Goal: Information Seeking & Learning: Learn about a topic

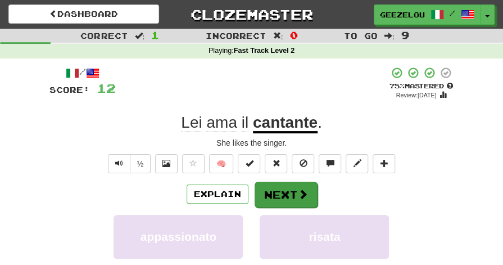
click at [287, 196] on button "Next" at bounding box center [286, 195] width 63 height 26
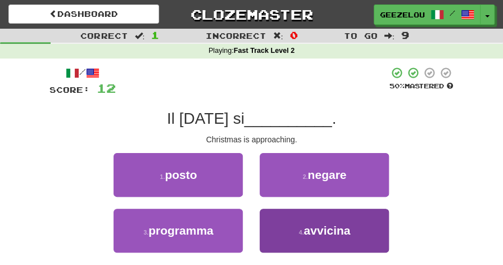
click at [338, 235] on span "avvicina" at bounding box center [327, 230] width 47 height 13
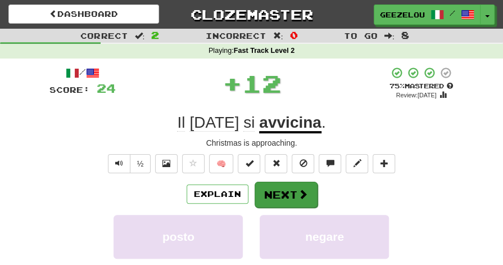
click at [277, 188] on button "Next" at bounding box center [286, 195] width 63 height 26
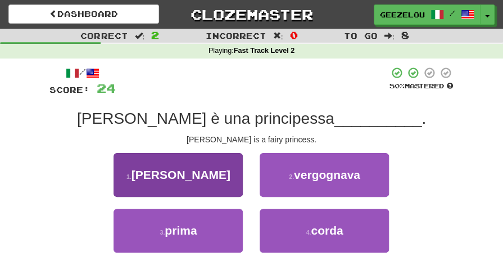
click at [195, 181] on button "1 . fatina" at bounding box center [178, 175] width 129 height 44
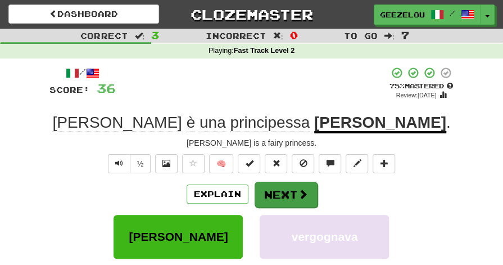
click at [283, 191] on button "Next" at bounding box center [286, 195] width 63 height 26
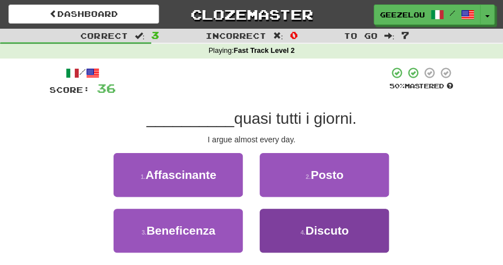
click at [327, 229] on span "Discuto" at bounding box center [326, 230] width 43 height 13
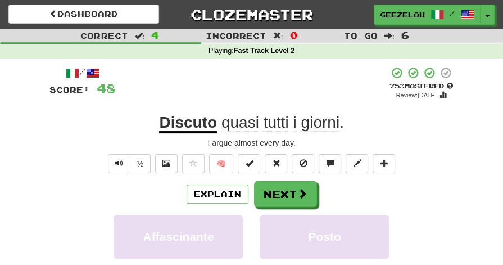
click at [378, 185] on div "Explain Next" at bounding box center [251, 194] width 405 height 26
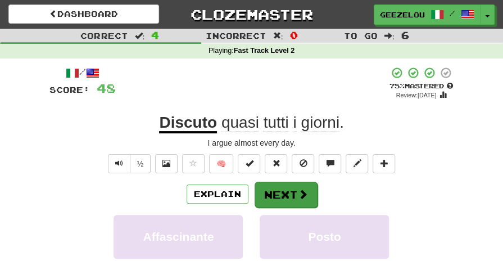
click at [285, 193] on button "Next" at bounding box center [286, 195] width 63 height 26
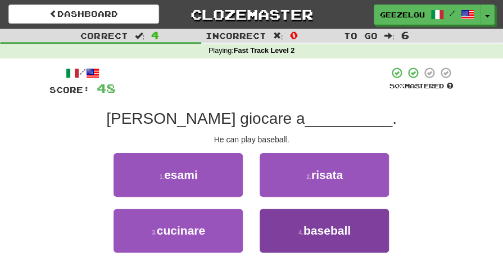
click at [325, 234] on span "baseball" at bounding box center [327, 230] width 47 height 13
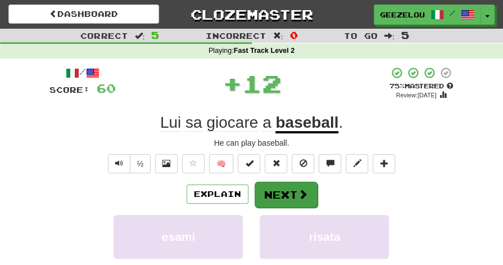
drag, startPoint x: 283, startPoint y: 210, endPoint x: 283, endPoint y: 203, distance: 6.7
click at [283, 203] on div "Explain Next esami risata cucinare baseball Learn more: esami risata cucinare b…" at bounding box center [251, 262] width 405 height 162
click at [290, 184] on button "Next" at bounding box center [286, 195] width 63 height 26
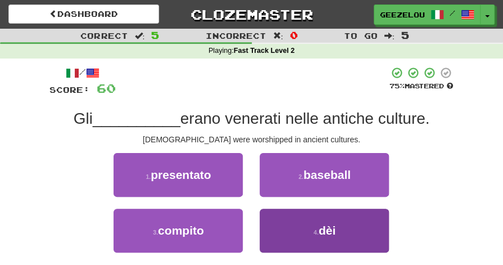
click at [322, 233] on span "dèi" at bounding box center [327, 230] width 17 height 13
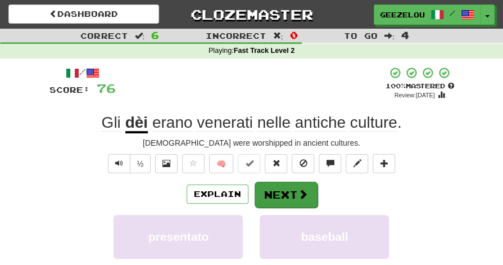
click at [286, 197] on button "Next" at bounding box center [286, 195] width 63 height 26
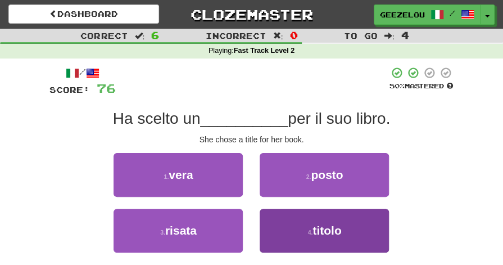
click at [323, 232] on span "titolo" at bounding box center [327, 230] width 29 height 13
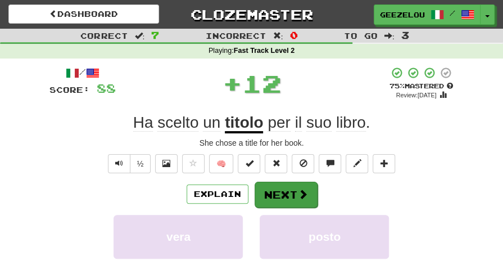
click at [285, 196] on button "Next" at bounding box center [286, 195] width 63 height 26
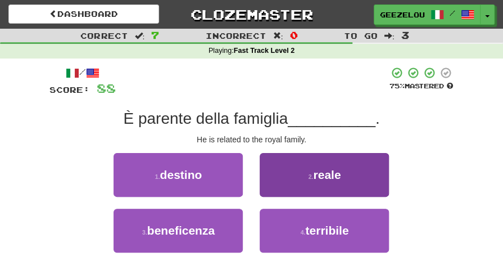
click at [345, 174] on button "2 . reale" at bounding box center [324, 175] width 129 height 44
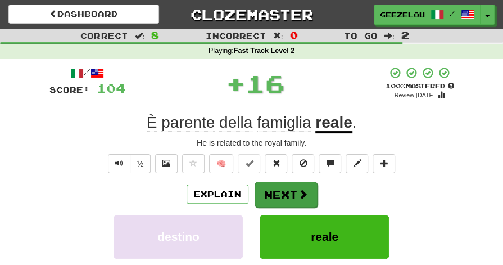
click at [280, 195] on button "Next" at bounding box center [286, 195] width 63 height 26
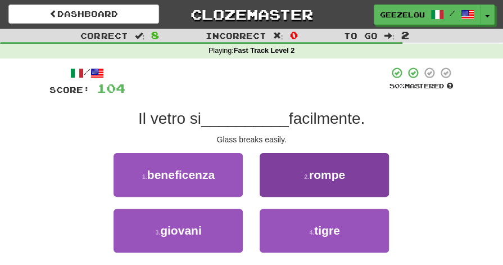
click at [326, 180] on span "rompe" at bounding box center [327, 174] width 36 height 13
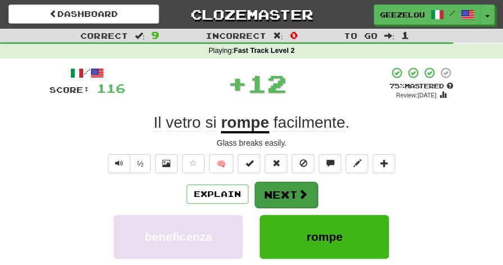
click at [283, 193] on button "Next" at bounding box center [286, 195] width 63 height 26
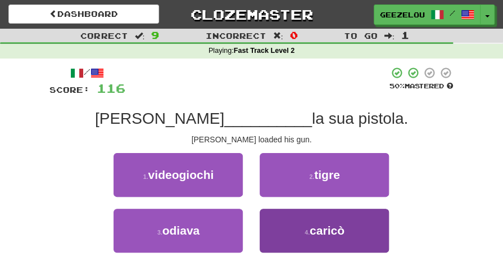
click at [333, 230] on span "caricò" at bounding box center [327, 230] width 35 height 13
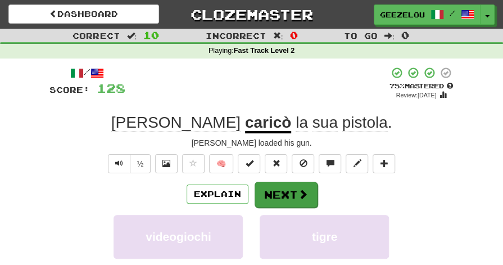
click at [282, 193] on button "Next" at bounding box center [286, 195] width 63 height 26
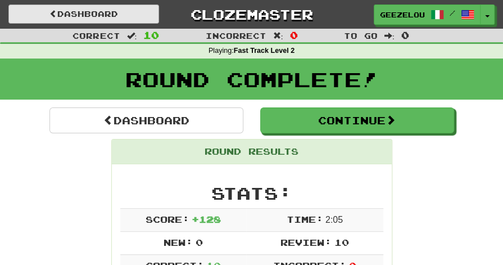
click at [103, 11] on link "Dashboard" at bounding box center [83, 13] width 151 height 19
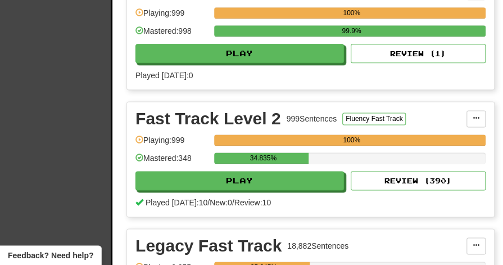
scroll to position [486, 0]
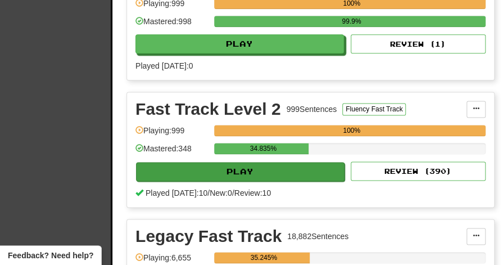
click at [247, 170] on button "Play" at bounding box center [240, 171] width 209 height 19
select select "**"
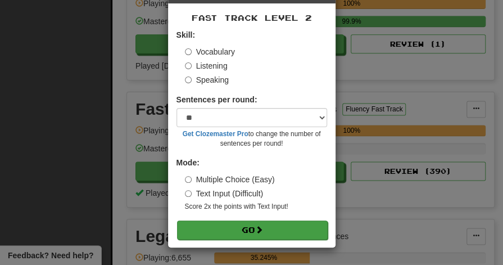
scroll to position [43, 0]
click at [241, 231] on button "Go" at bounding box center [252, 229] width 151 height 19
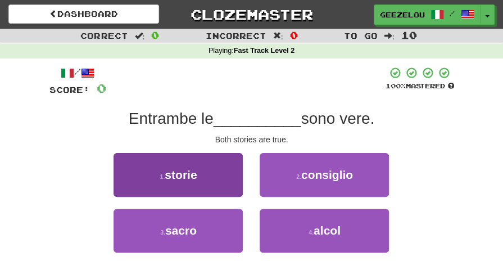
click at [185, 168] on span "storie" at bounding box center [181, 174] width 32 height 13
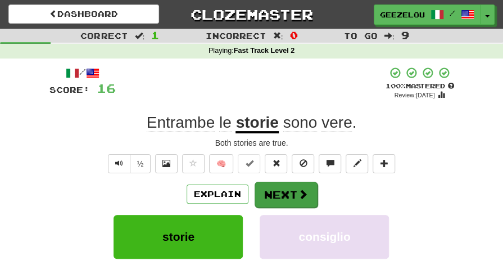
click at [283, 192] on button "Next" at bounding box center [286, 195] width 63 height 26
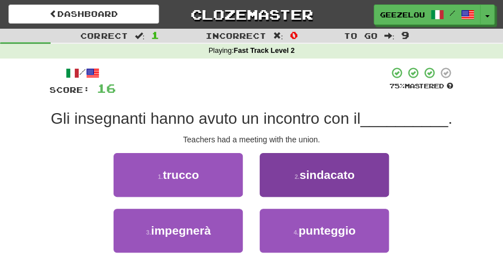
click at [350, 174] on span "sindacato" at bounding box center [327, 174] width 55 height 13
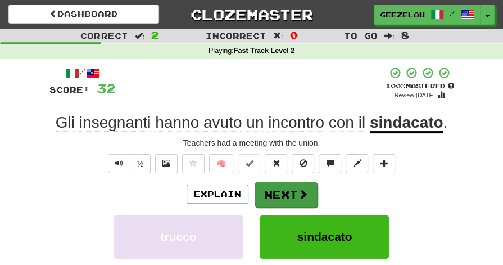
click at [287, 195] on button "Next" at bounding box center [286, 195] width 63 height 26
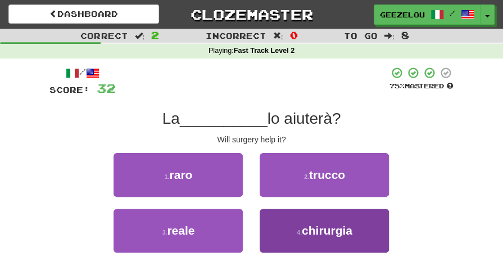
click at [323, 238] on button "4 . chirurgia" at bounding box center [324, 231] width 129 height 44
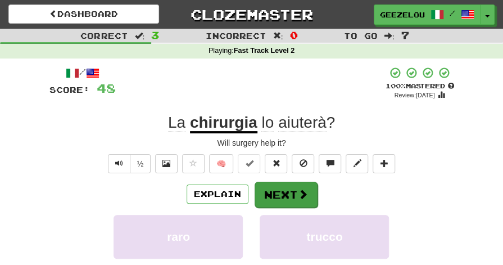
click at [280, 193] on button "Next" at bounding box center [286, 195] width 63 height 26
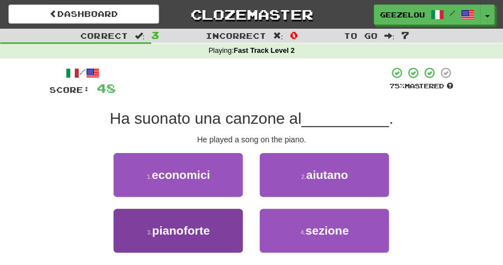
click at [205, 240] on button "3 . pianoforte" at bounding box center [178, 231] width 129 height 44
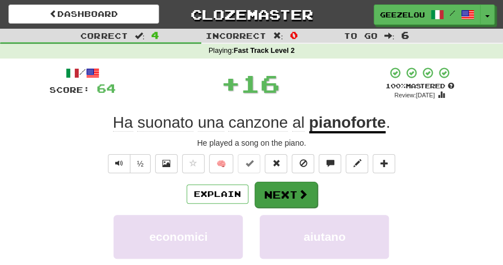
click at [278, 191] on button "Next" at bounding box center [286, 195] width 63 height 26
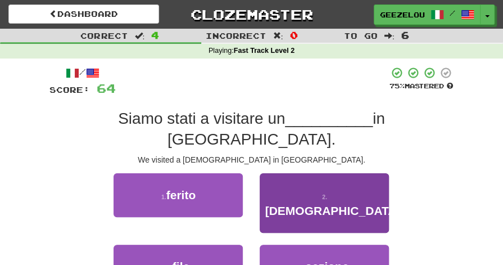
click at [319, 204] on span "tempio" at bounding box center [333, 210] width 136 height 13
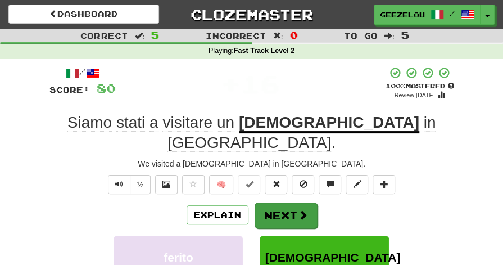
click at [286, 202] on button "Next" at bounding box center [286, 215] width 63 height 26
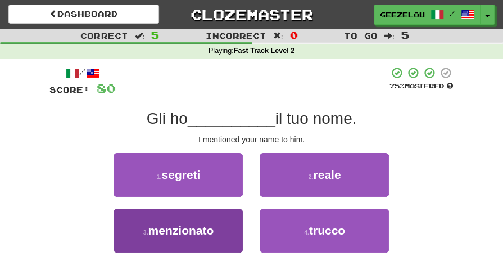
click at [222, 234] on button "3 . menzionato" at bounding box center [178, 231] width 129 height 44
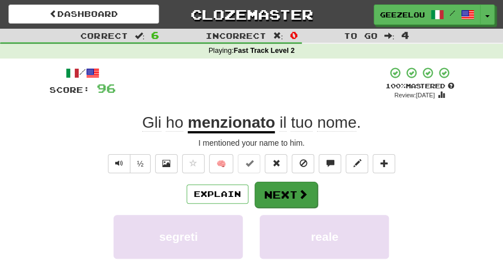
click at [276, 190] on button "Next" at bounding box center [286, 195] width 63 height 26
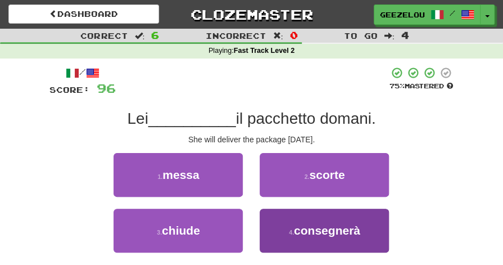
click at [303, 227] on span "consegnerà" at bounding box center [327, 230] width 66 height 13
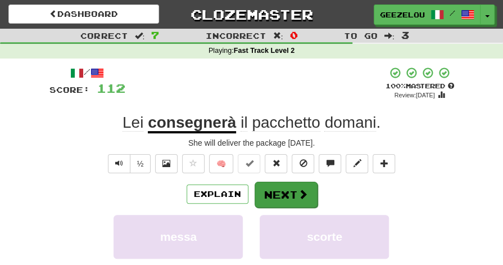
click at [281, 191] on button "Next" at bounding box center [286, 195] width 63 height 26
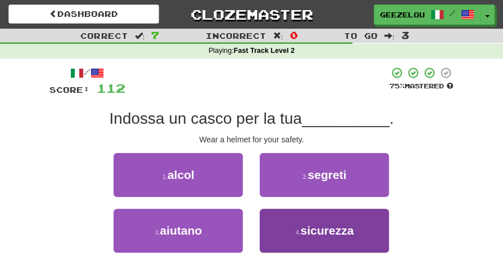
click at [295, 225] on button "4 . sicurezza" at bounding box center [324, 231] width 129 height 44
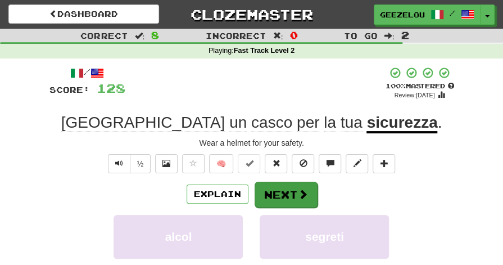
click at [272, 193] on button "Next" at bounding box center [286, 195] width 63 height 26
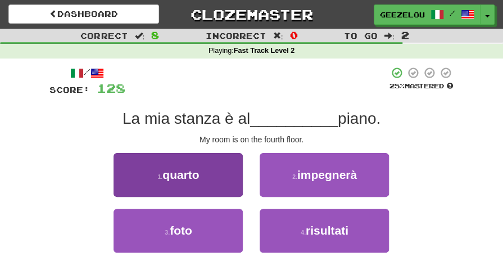
click at [186, 170] on span "quarto" at bounding box center [181, 174] width 37 height 13
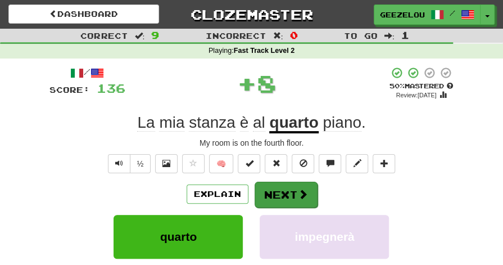
click at [292, 193] on button "Next" at bounding box center [286, 195] width 63 height 26
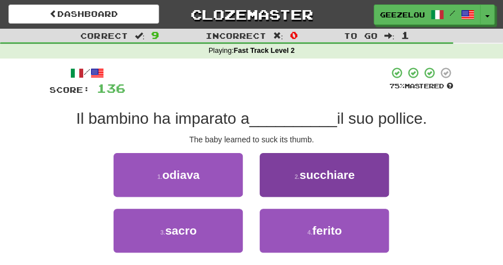
click at [354, 178] on span "succhiare" at bounding box center [327, 174] width 55 height 13
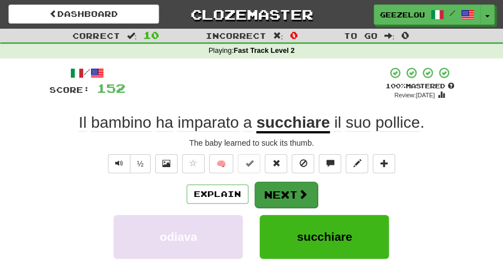
click at [293, 199] on button "Next" at bounding box center [286, 195] width 63 height 26
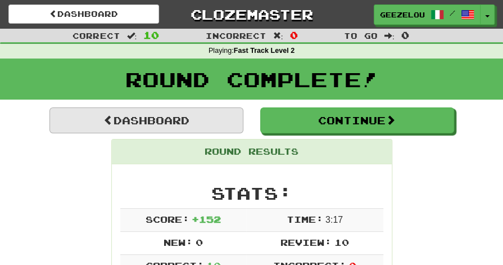
click at [172, 121] on link "Dashboard" at bounding box center [146, 120] width 194 height 26
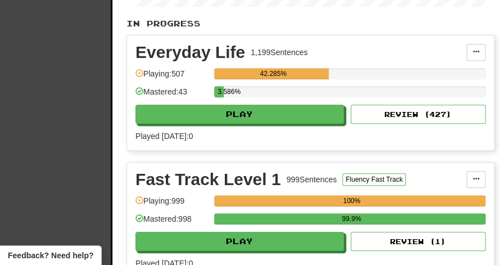
scroll to position [289, 0]
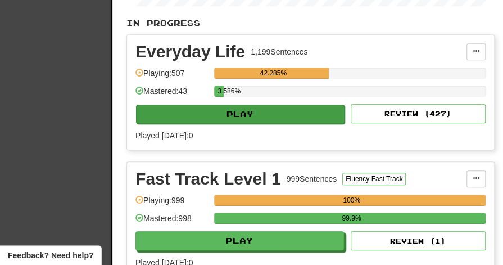
click at [232, 113] on button "Play" at bounding box center [240, 114] width 209 height 19
select select "**"
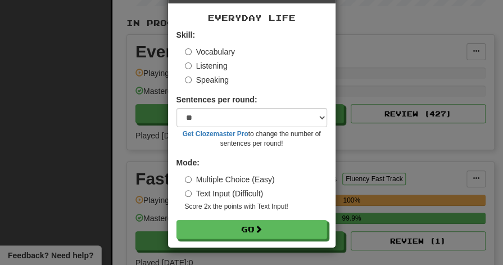
scroll to position [43, 0]
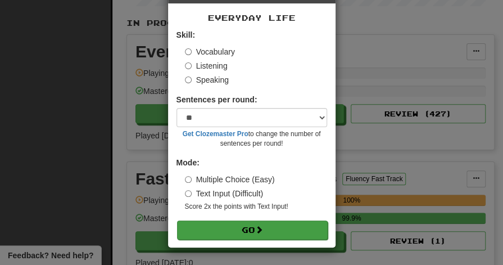
click at [243, 228] on button "Go" at bounding box center [252, 229] width 151 height 19
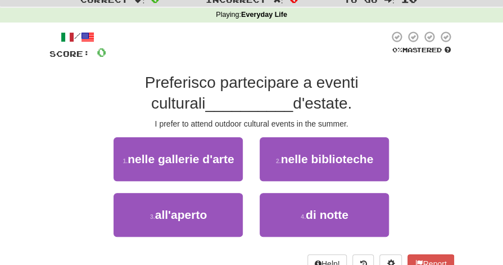
scroll to position [36, 0]
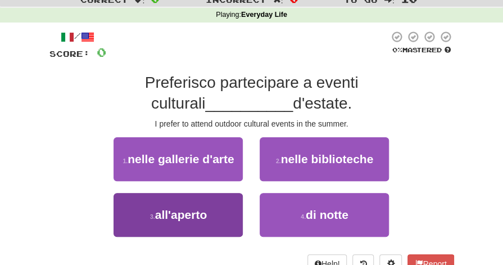
click at [191, 213] on span "all'aperto" at bounding box center [181, 214] width 52 height 13
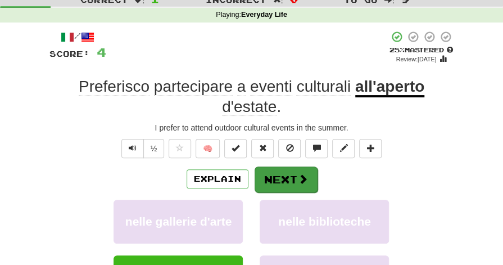
click at [281, 179] on button "Next" at bounding box center [286, 179] width 63 height 26
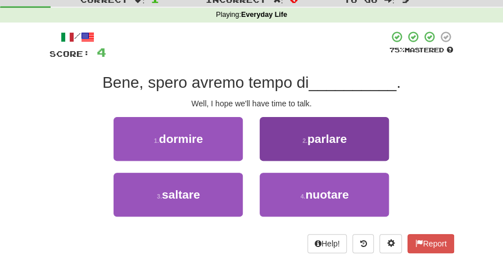
drag, startPoint x: 321, startPoint y: 157, endPoint x: 327, endPoint y: 157, distance: 6.2
click at [327, 157] on button "2 . parlare" at bounding box center [324, 139] width 129 height 44
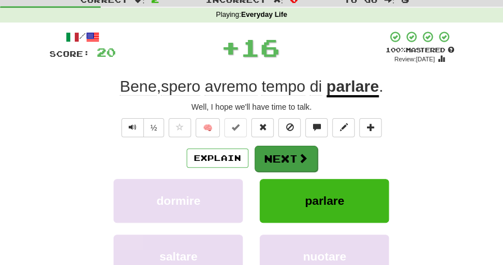
click at [287, 161] on button "Next" at bounding box center [286, 159] width 63 height 26
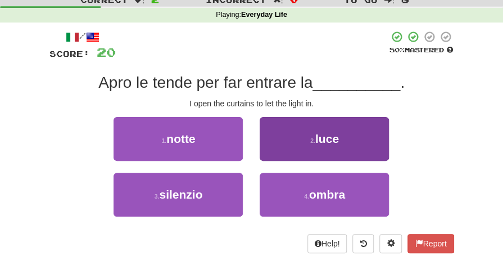
click at [340, 139] on button "2 . [PERSON_NAME]" at bounding box center [324, 139] width 129 height 44
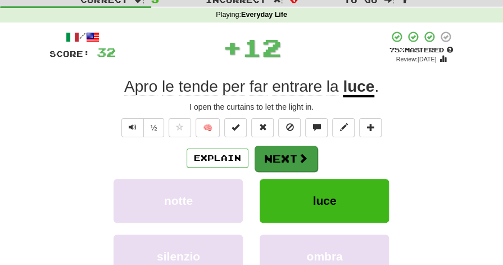
click at [296, 152] on button "Next" at bounding box center [286, 159] width 63 height 26
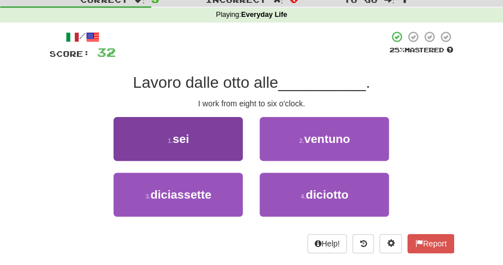
click at [205, 138] on button "1 . sei" at bounding box center [178, 139] width 129 height 44
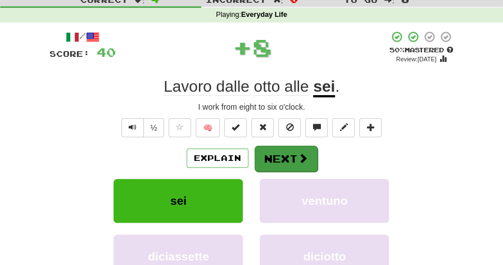
click at [287, 152] on button "Next" at bounding box center [286, 159] width 63 height 26
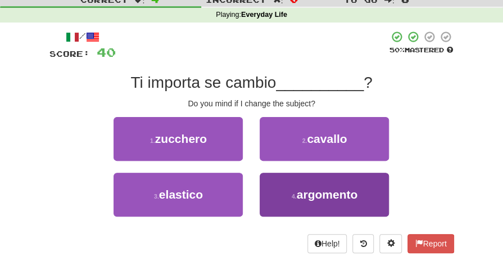
click at [350, 196] on span "argomento" at bounding box center [327, 194] width 61 height 13
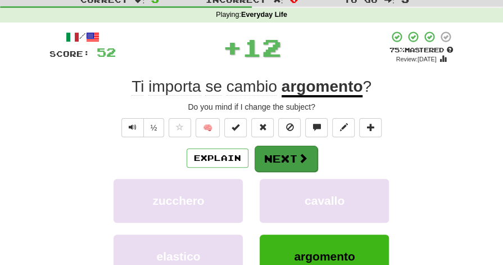
click at [290, 160] on button "Next" at bounding box center [286, 159] width 63 height 26
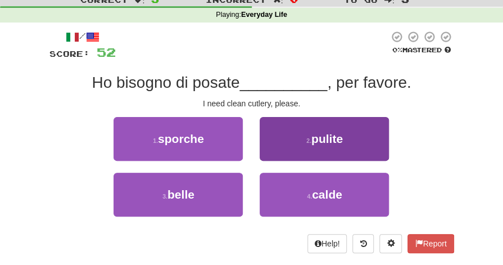
click at [325, 141] on span "pulite" at bounding box center [327, 138] width 31 height 13
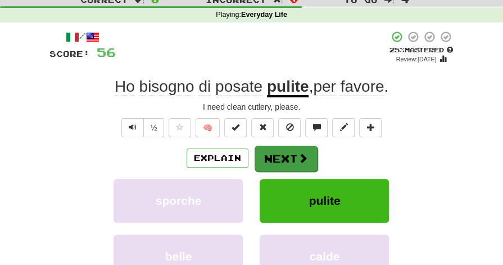
click at [286, 154] on button "Next" at bounding box center [286, 159] width 63 height 26
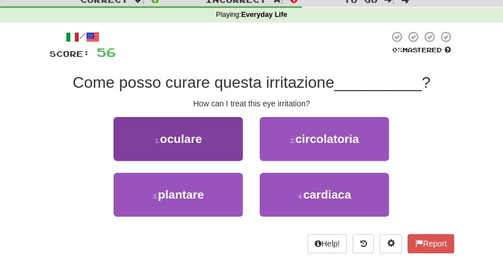
click at [220, 141] on button "1 . oculare" at bounding box center [178, 139] width 129 height 44
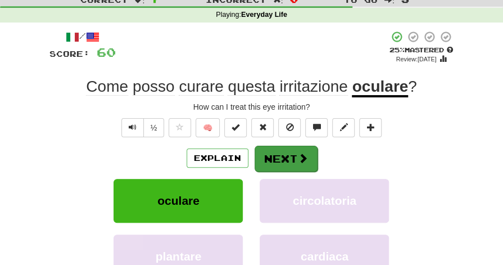
click at [288, 156] on button "Next" at bounding box center [286, 159] width 63 height 26
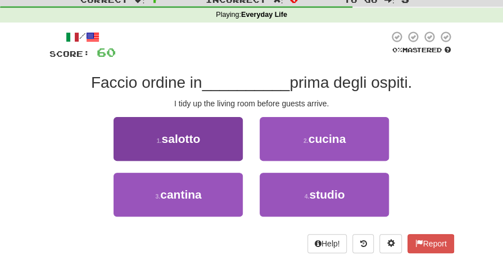
click at [195, 145] on button "1 . salotto" at bounding box center [178, 139] width 129 height 44
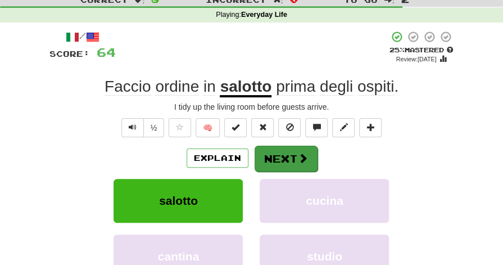
click at [288, 157] on button "Next" at bounding box center [286, 159] width 63 height 26
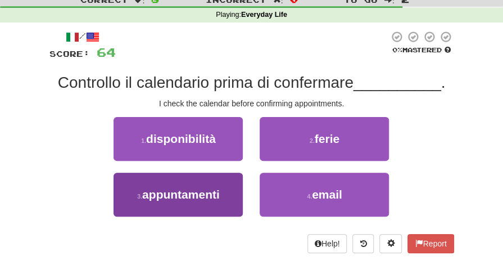
click at [208, 195] on span "appuntamenti" at bounding box center [181, 194] width 78 height 13
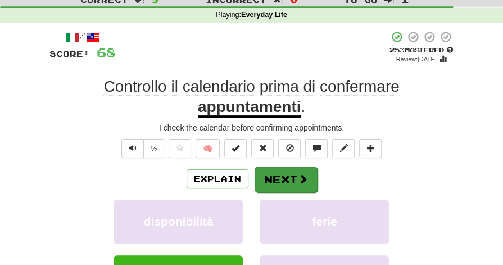
click at [278, 179] on button "Next" at bounding box center [286, 179] width 63 height 26
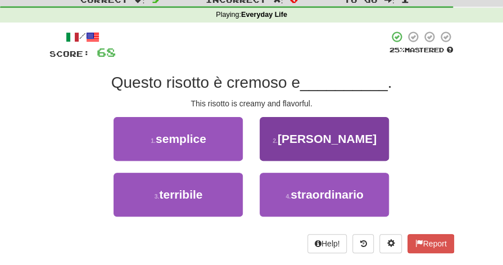
click at [359, 141] on button "2 . saporito" at bounding box center [324, 139] width 129 height 44
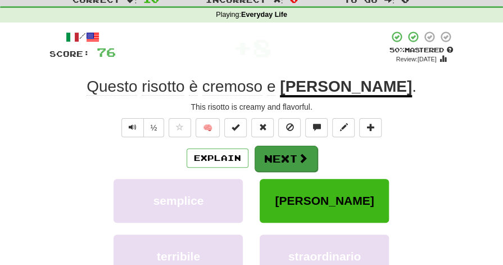
click at [283, 155] on button "Next" at bounding box center [286, 159] width 63 height 26
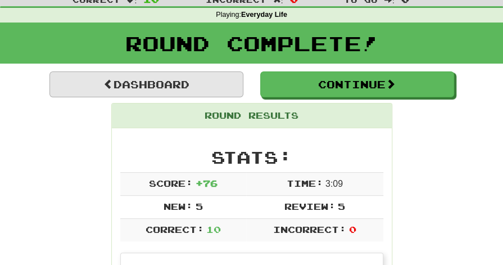
click at [137, 83] on link "Dashboard" at bounding box center [146, 84] width 194 height 26
